Goal: Transaction & Acquisition: Subscribe to service/newsletter

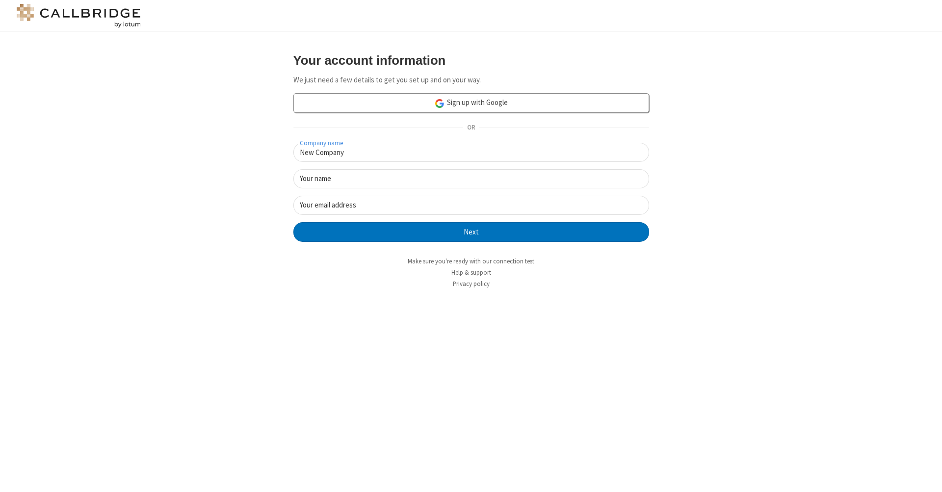
type input "New Company"
type input "New User"
type input "newUser@newUser.freesmackdown.b"
click at [471, 231] on button "Next" at bounding box center [471, 232] width 356 height 20
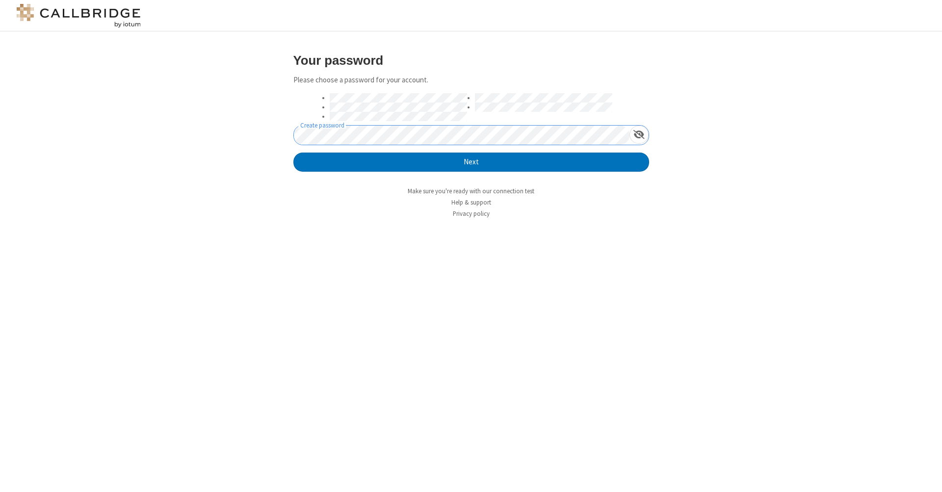
click at [471, 161] on button "Next" at bounding box center [471, 163] width 356 height 20
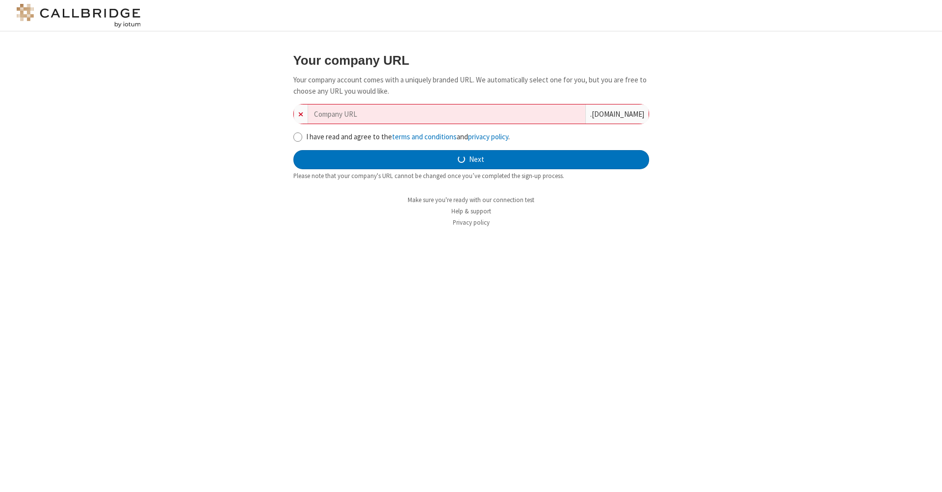
type input "new-company-dynamic-39544"
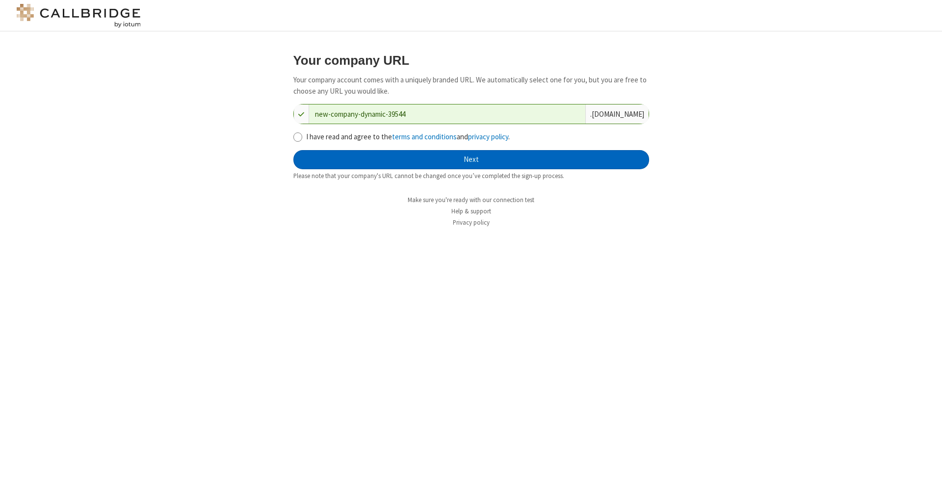
click at [471, 158] on button "Next" at bounding box center [471, 160] width 356 height 20
